Goal: Find specific page/section: Locate a particular part of the current website

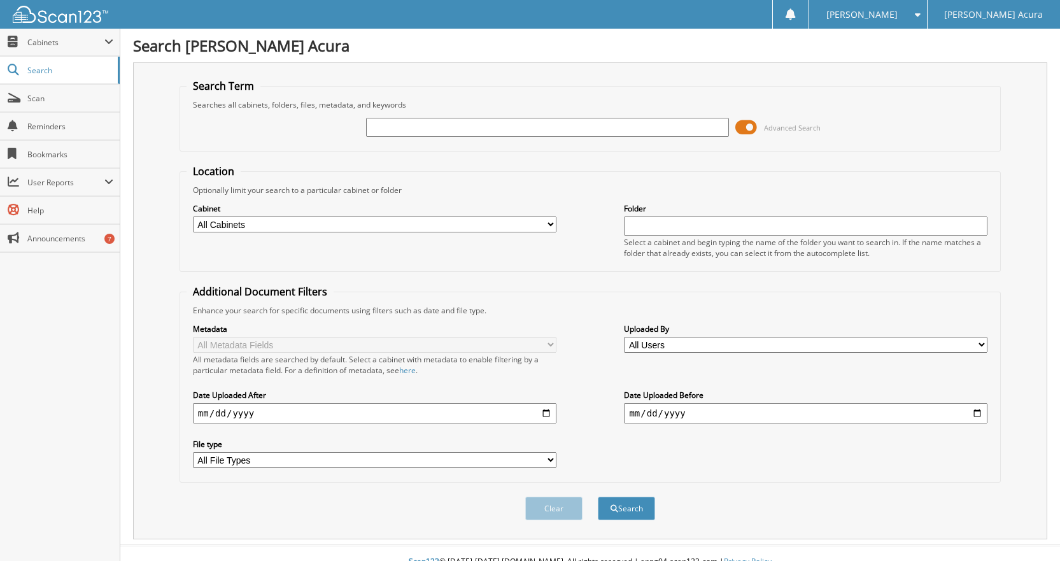
click at [533, 130] on input "text" at bounding box center [547, 127] width 363 height 19
type input "645945"
click at [598, 496] on button "Search" at bounding box center [626, 508] width 57 height 24
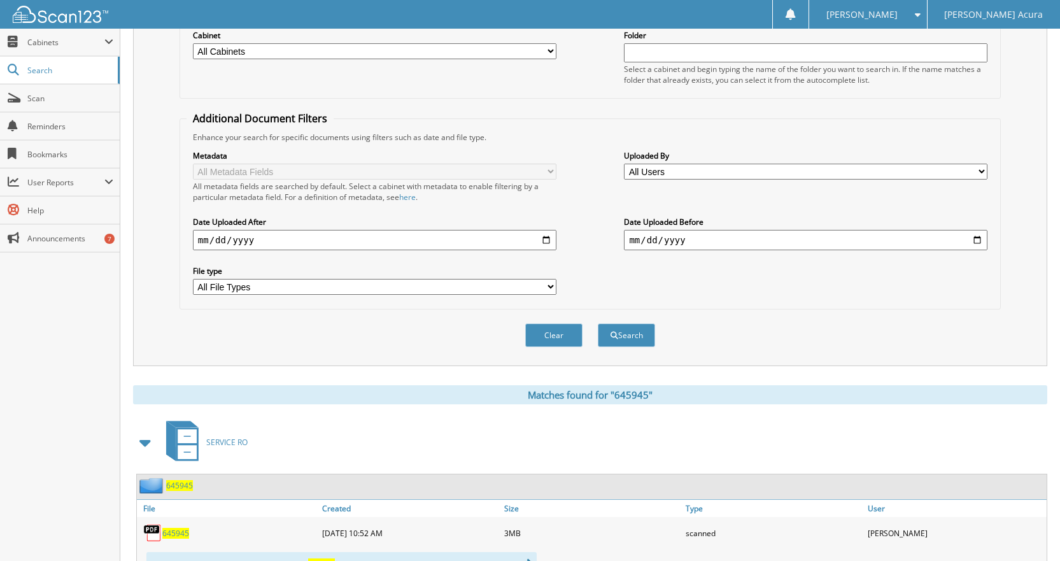
scroll to position [255, 0]
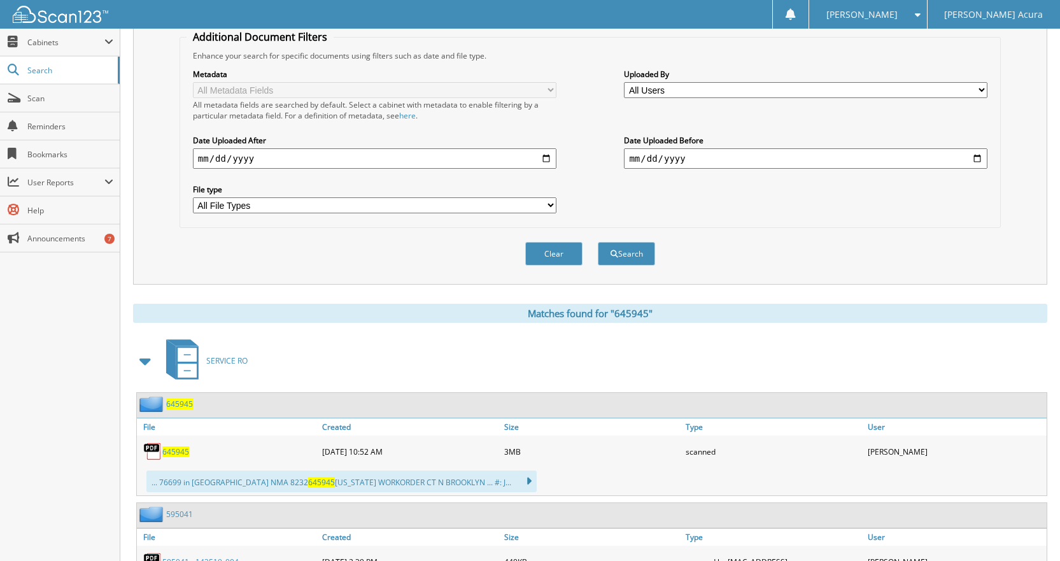
click at [179, 449] on span "645945" at bounding box center [175, 451] width 27 height 11
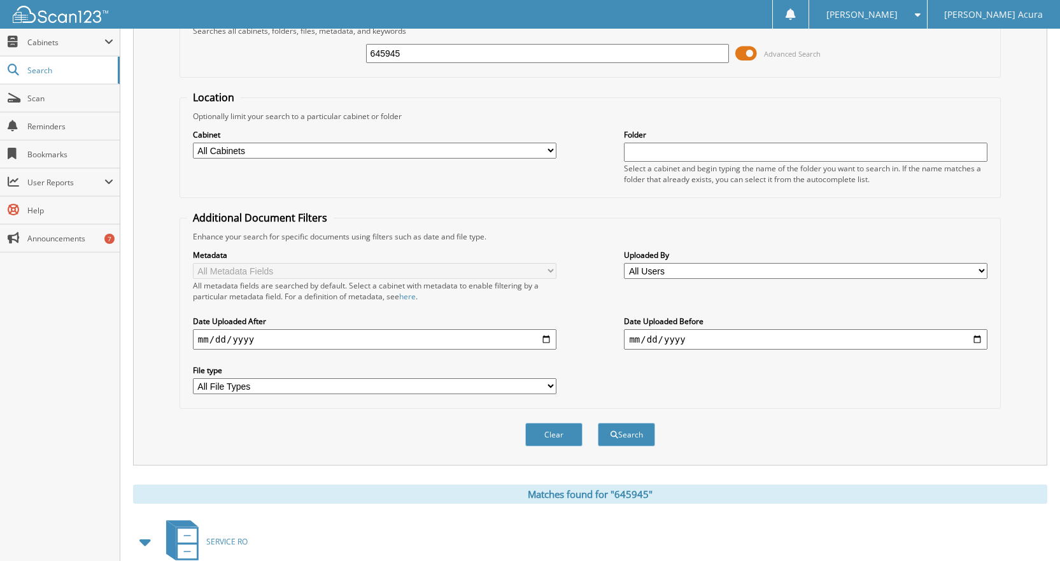
scroll to position [0, 0]
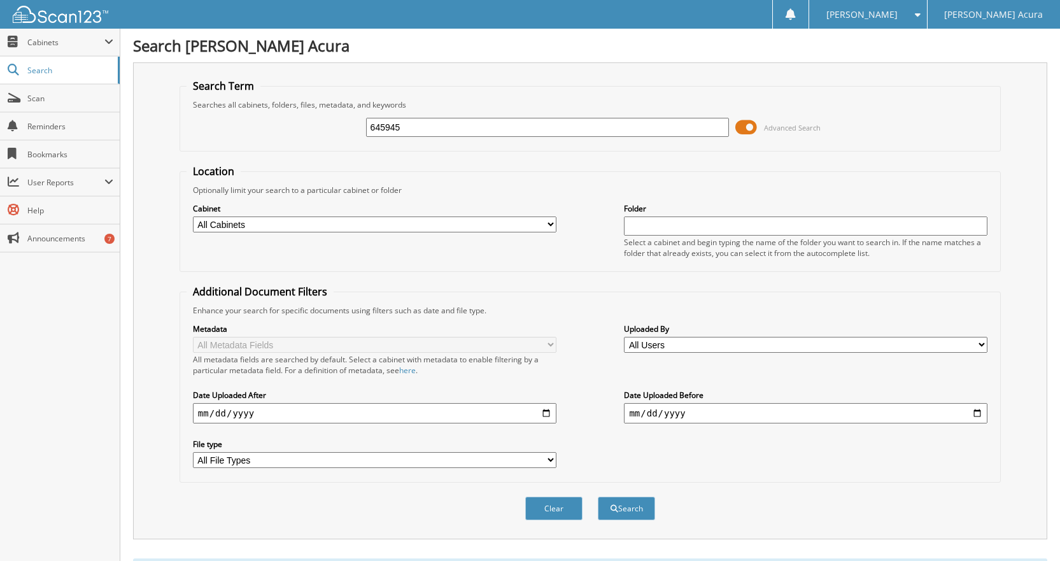
click at [421, 115] on div "645945 Advanced Search" at bounding box center [589, 127] width 807 height 34
drag, startPoint x: 414, startPoint y: 130, endPoint x: 311, endPoint y: 126, distance: 103.2
click at [311, 126] on div "645945 Advanced Search" at bounding box center [589, 127] width 807 height 34
type input "645503"
click at [598, 496] on button "Search" at bounding box center [626, 508] width 57 height 24
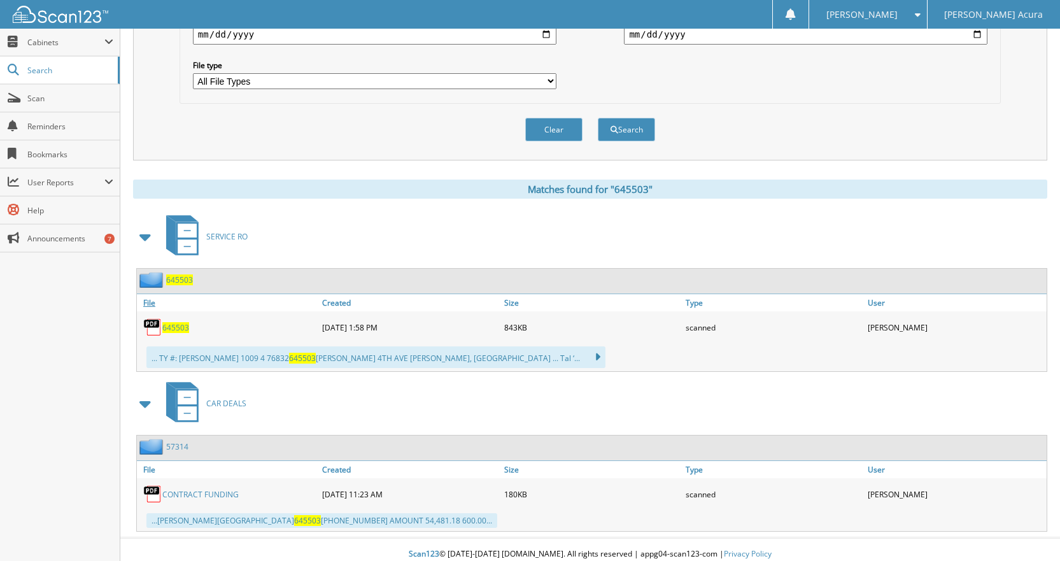
scroll to position [382, 0]
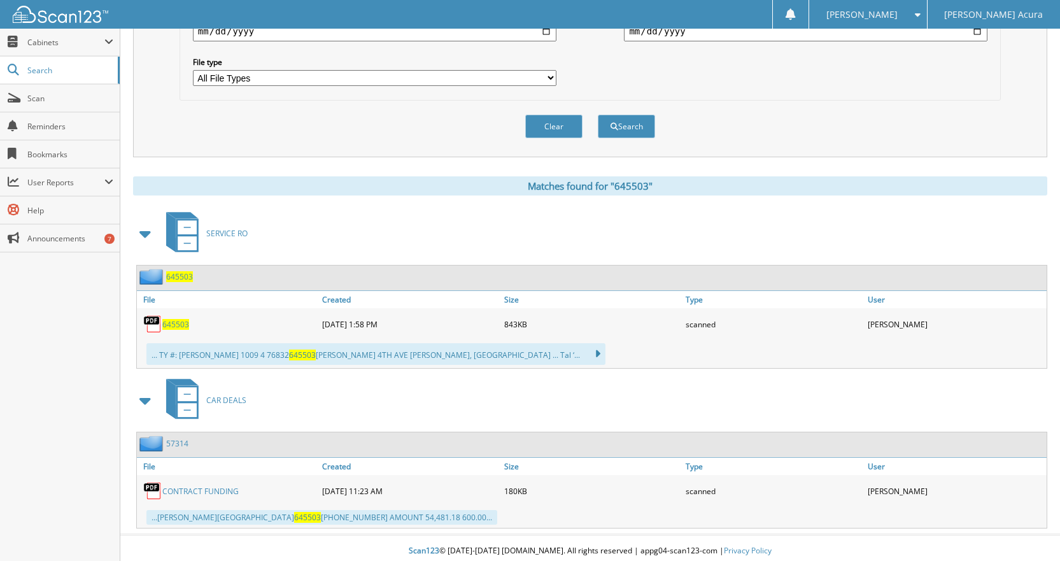
click at [180, 321] on span "645503" at bounding box center [175, 324] width 27 height 11
